Goal: Task Accomplishment & Management: Manage account settings

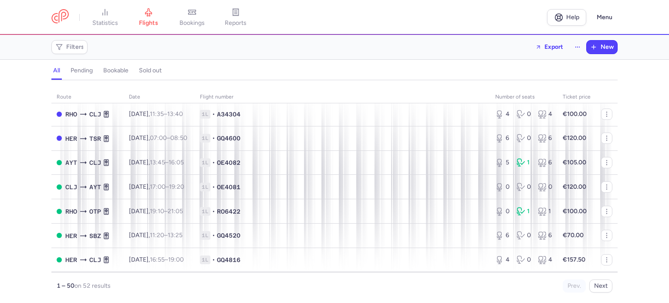
scroll to position [44, 0]
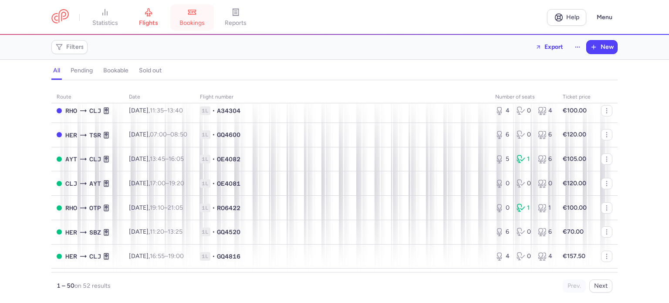
click at [188, 13] on link "bookings" at bounding box center [192, 17] width 44 height 19
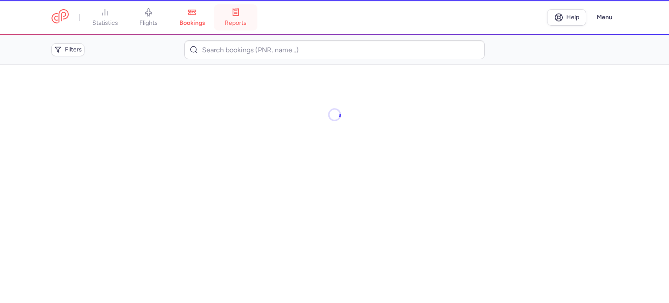
click at [237, 13] on li "reports" at bounding box center [236, 17] width 44 height 19
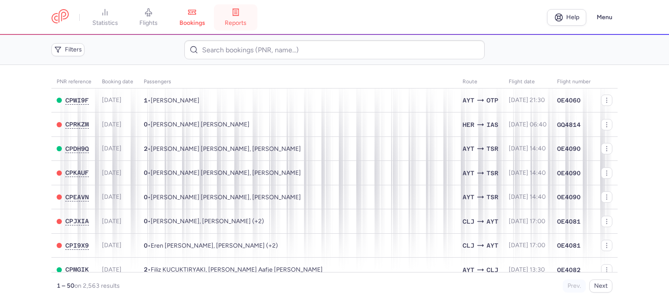
click at [237, 13] on icon at bounding box center [235, 12] width 9 height 9
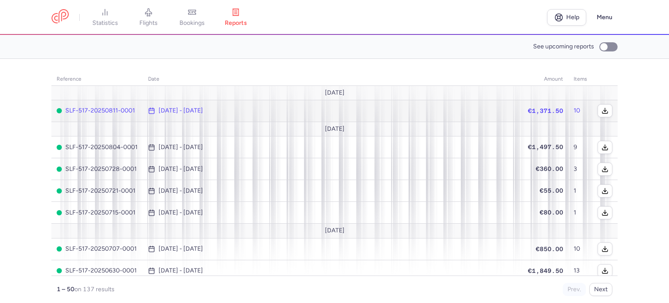
click at [149, 110] on line at bounding box center [151, 110] width 5 height 0
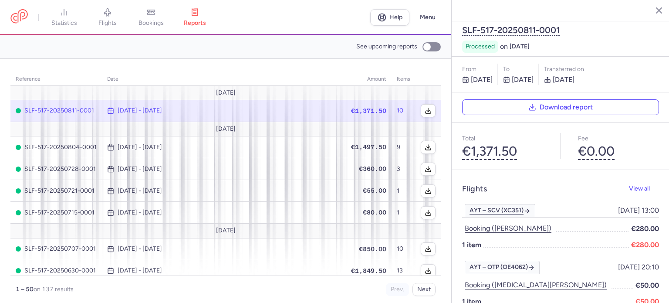
click at [392, 115] on td "[DATE] - [DATE]" at bounding box center [404, 111] width 24 height 22
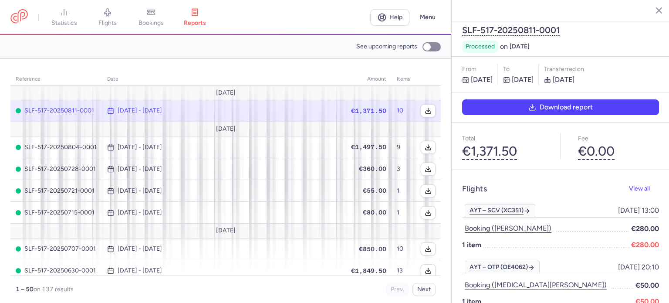
click at [482, 99] on button "Download report" at bounding box center [560, 107] width 197 height 16
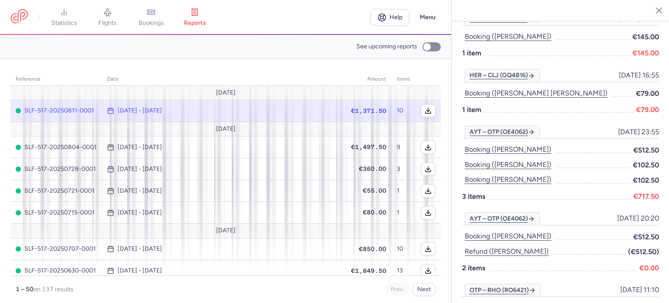
scroll to position [332, 0]
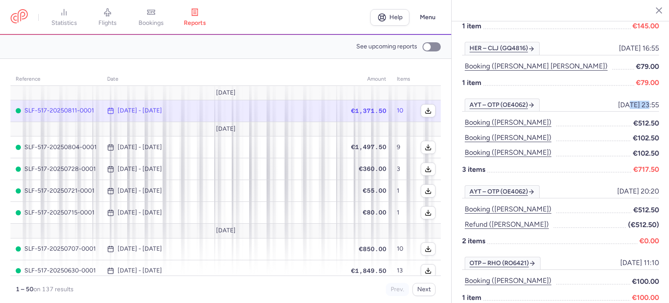
drag, startPoint x: 627, startPoint y: 80, endPoint x: 604, endPoint y: 84, distance: 22.5
click at [618, 101] on span "[DATE] 23:55" at bounding box center [638, 105] width 41 height 8
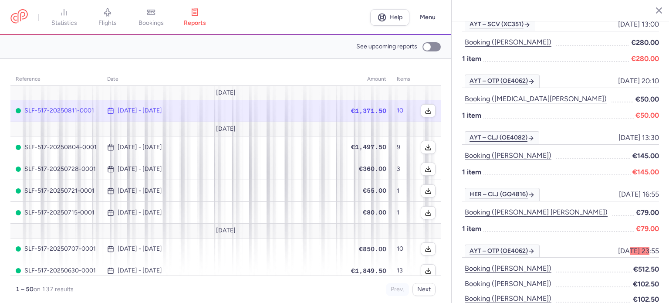
scroll to position [114, 0]
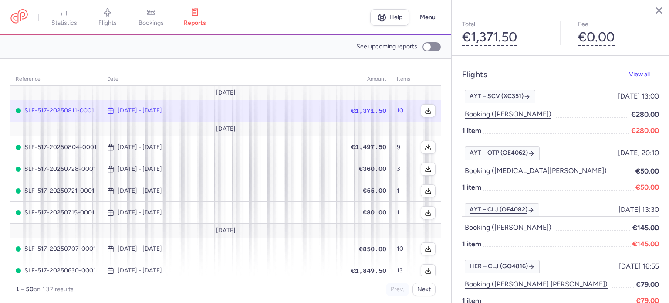
click at [68, 110] on span "SLF-517-20250811-0001" at bounding box center [56, 110] width 81 height 7
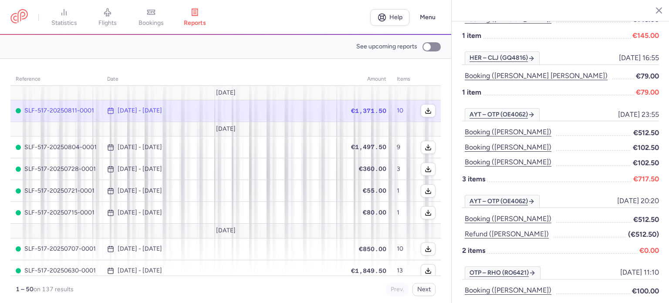
scroll to position [332, 0]
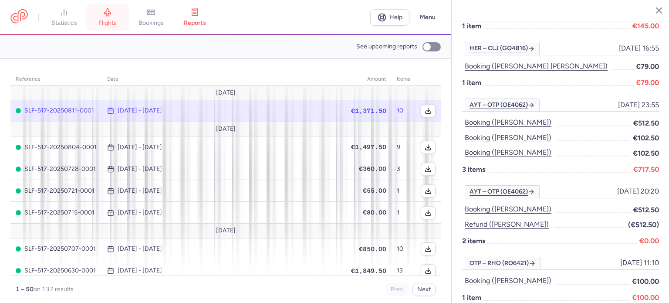
click at [107, 15] on icon at bounding box center [107, 12] width 9 height 9
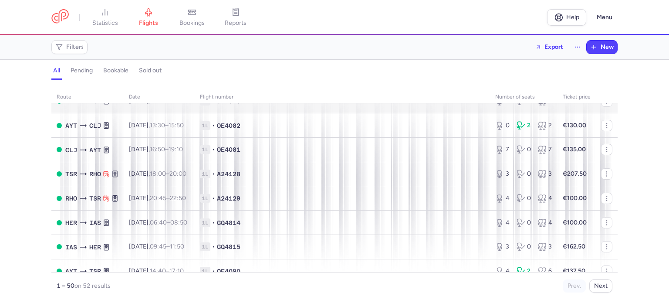
scroll to position [218, 0]
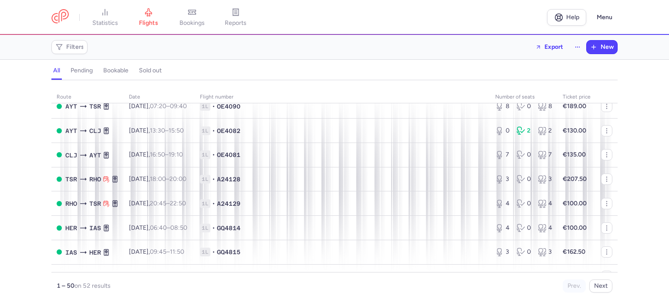
click at [139, 71] on button "sold out" at bounding box center [150, 70] width 26 height 11
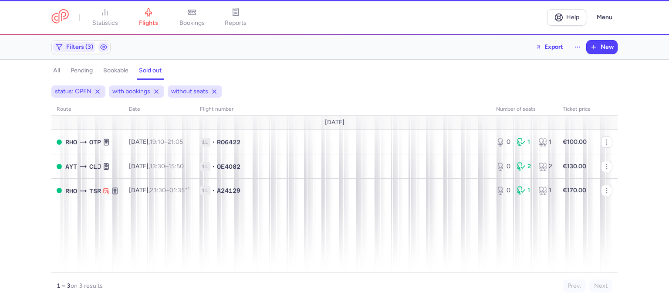
click at [114, 73] on h4 "bookable" at bounding box center [115, 71] width 25 height 8
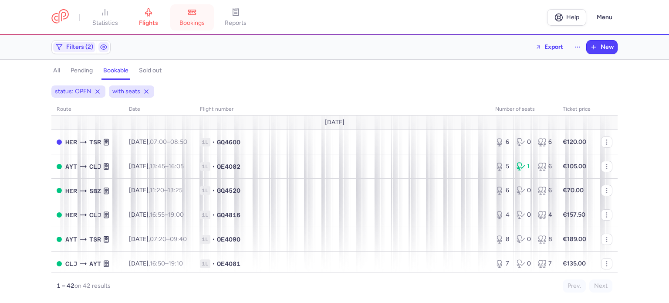
click at [189, 19] on link "bookings" at bounding box center [192, 17] width 44 height 19
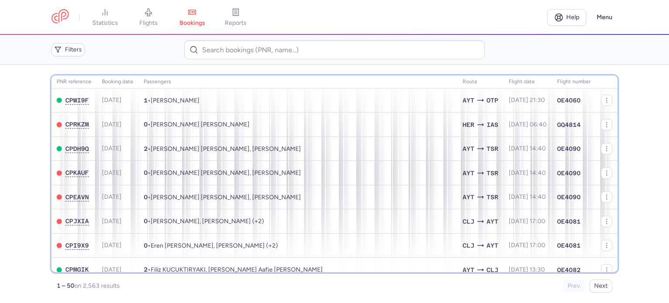
click at [457, 80] on th "Passengers" at bounding box center [480, 81] width 46 height 13
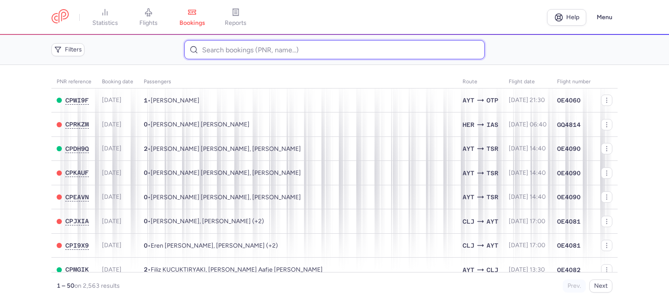
click at [260, 52] on input at bounding box center [334, 49] width 300 height 19
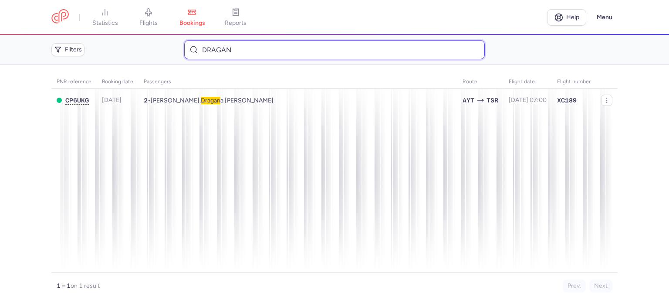
drag, startPoint x: 125, startPoint y: 41, endPoint x: 32, endPoint y: 38, distance: 93.3
click at [32, 38] on header "Filters DRAGAN" at bounding box center [334, 50] width 669 height 30
type input "DRAGAN"
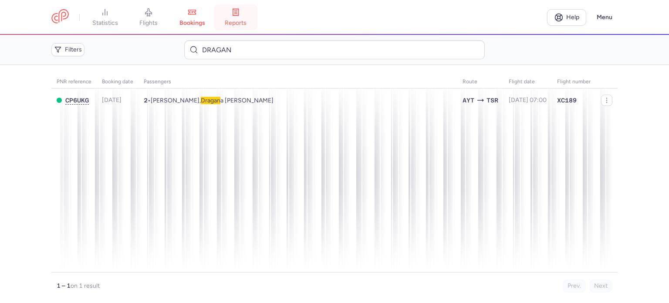
click at [243, 20] on span "reports" at bounding box center [236, 23] width 22 height 8
